Goal: Information Seeking & Learning: Check status

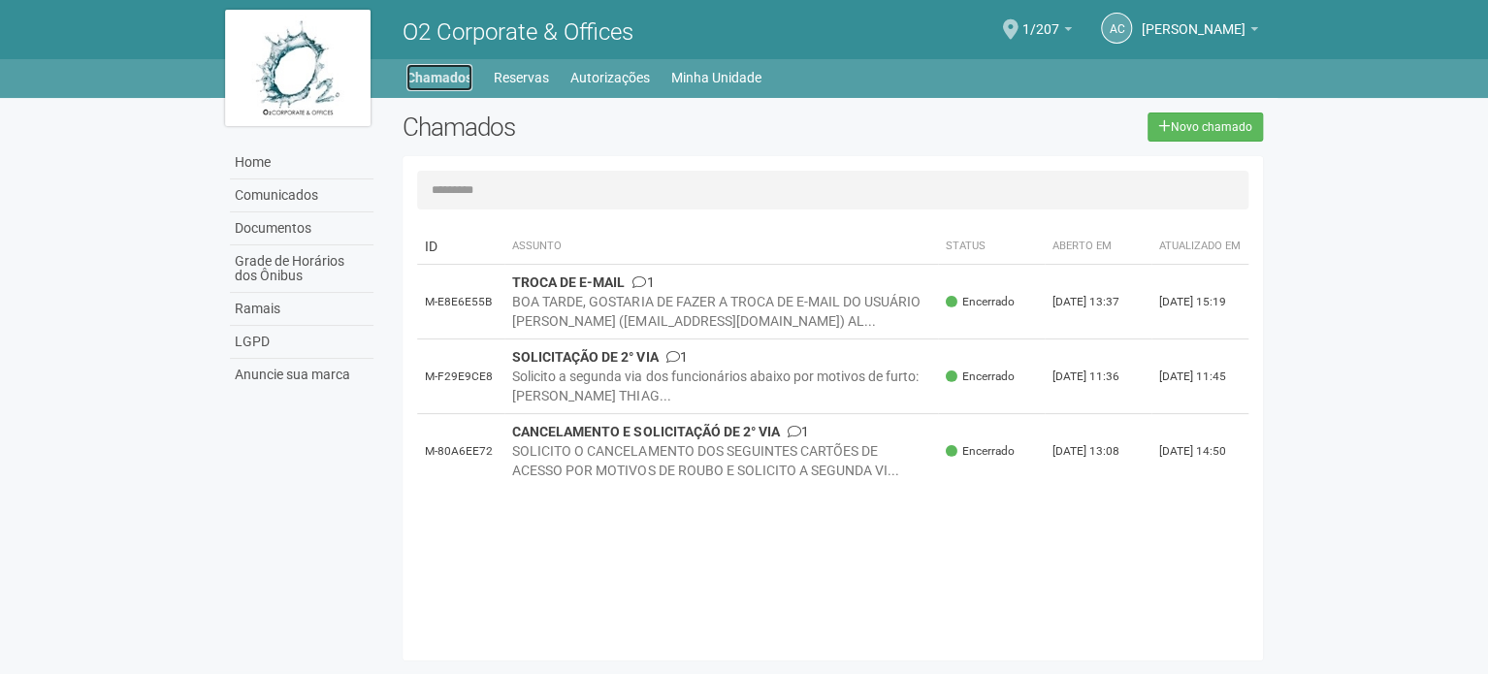
click at [459, 81] on link "Chamados" at bounding box center [439, 77] width 66 height 27
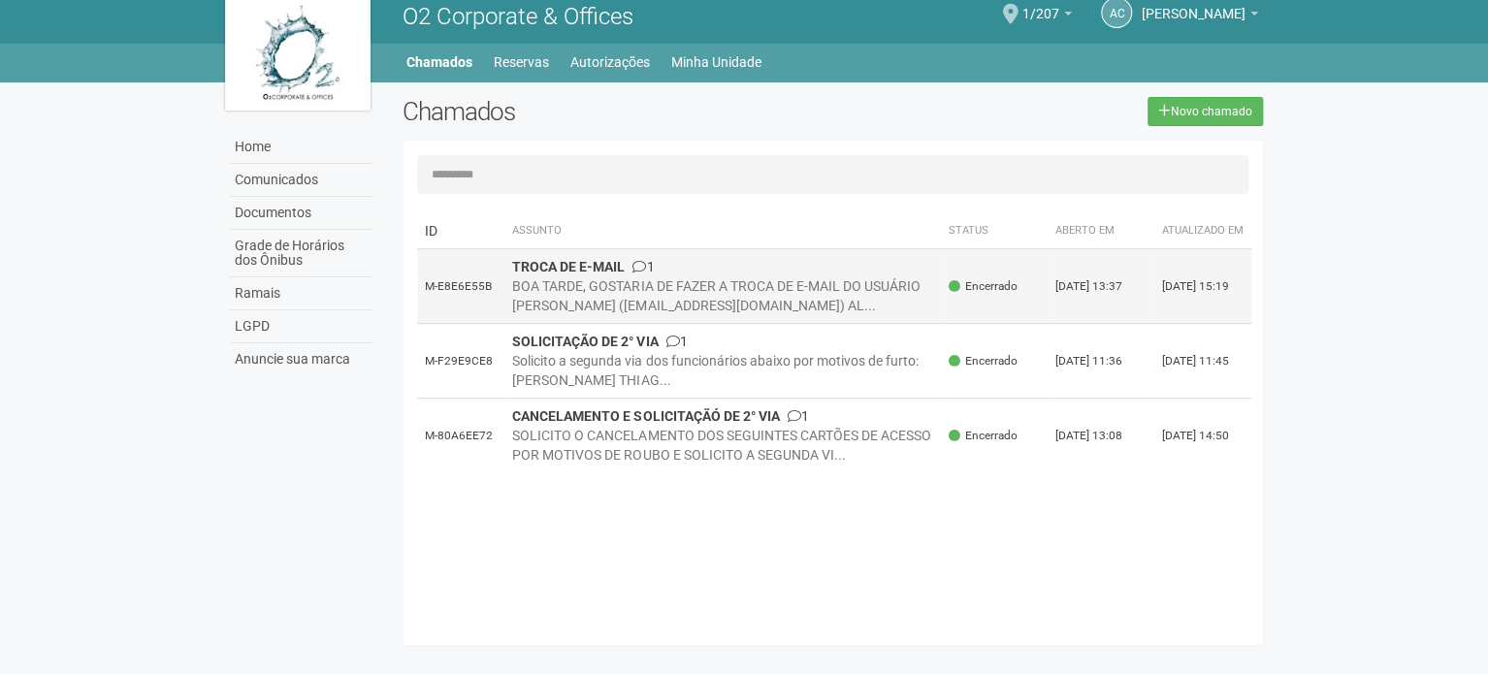
scroll to position [30, 0]
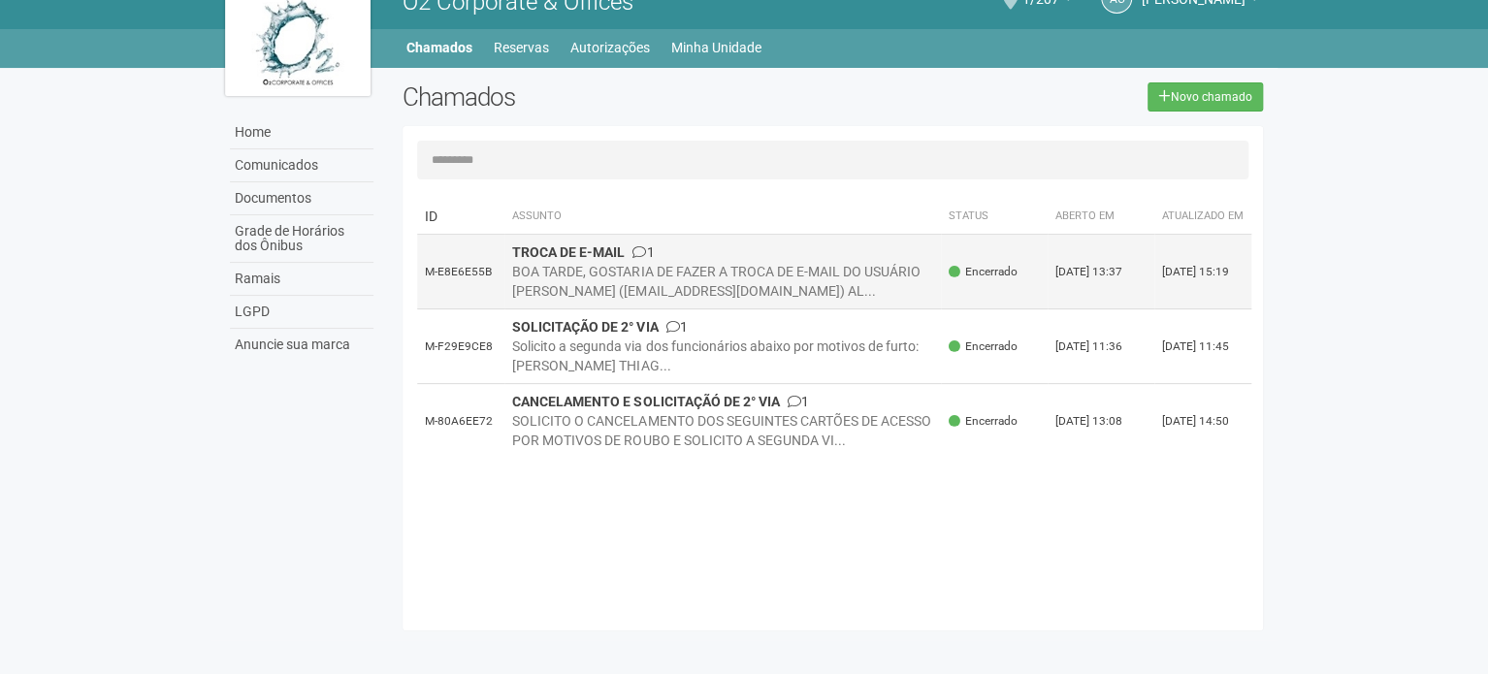
click at [914, 282] on div "BOA TARDE, GOSTARIA DE FAZER A TROCA DE E-MAIL DO USUÁRIO [PERSON_NAME] ([EMAIL…" at bounding box center [722, 281] width 421 height 39
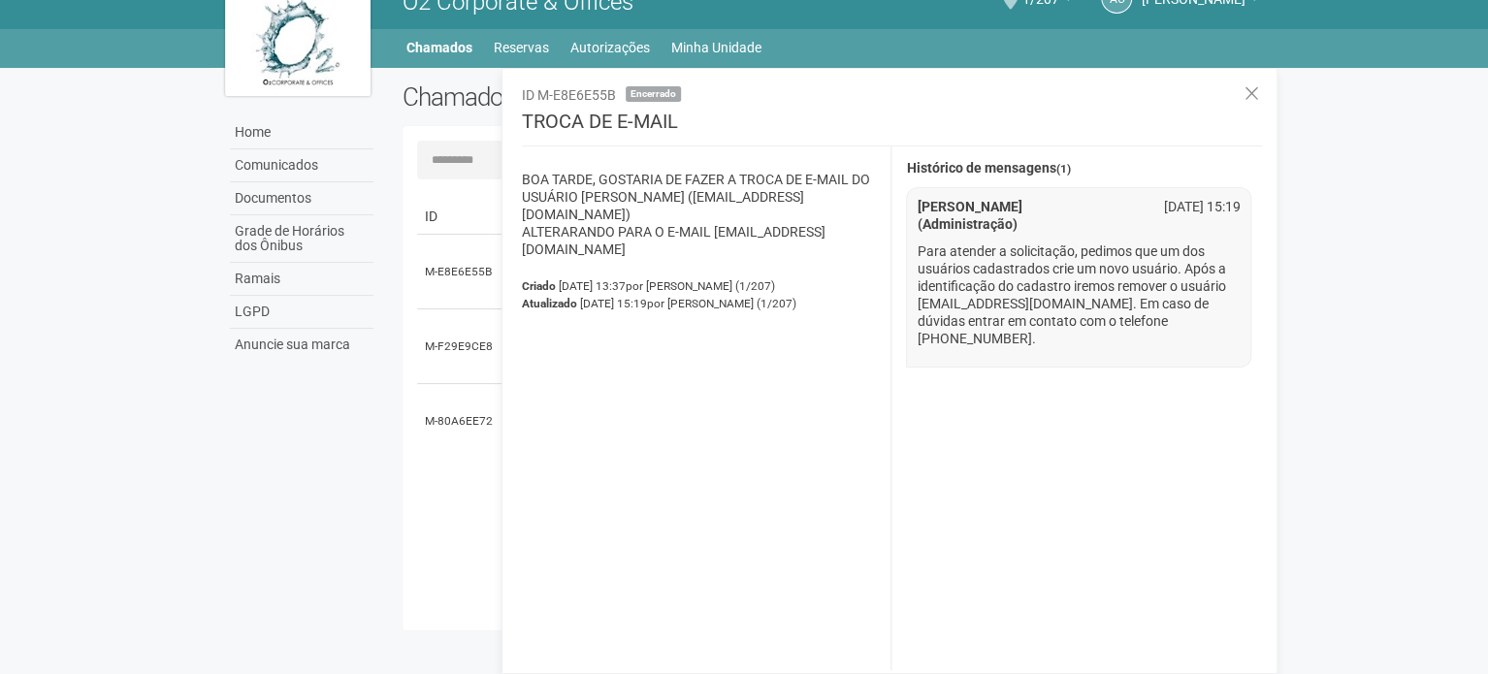
drag, startPoint x: 517, startPoint y: 236, endPoint x: 808, endPoint y: 230, distance: 291.1
click at [808, 230] on div "BOA TARDE, GOSTARIA DE FAZER A TROCA DE E-MAIL DO USUÁRIO [PERSON_NAME] ([EMAIL…" at bounding box center [699, 408] width 385 height 524
copy p "[EMAIL_ADDRESS][DOMAIN_NAME]"
click at [986, 180] on div "Histórico de mensagens (1)" at bounding box center [1083, 168] width 355 height 35
click at [714, 80] on div "**********" at bounding box center [890, 371] width 776 height 606
